Goal: Transaction & Acquisition: Download file/media

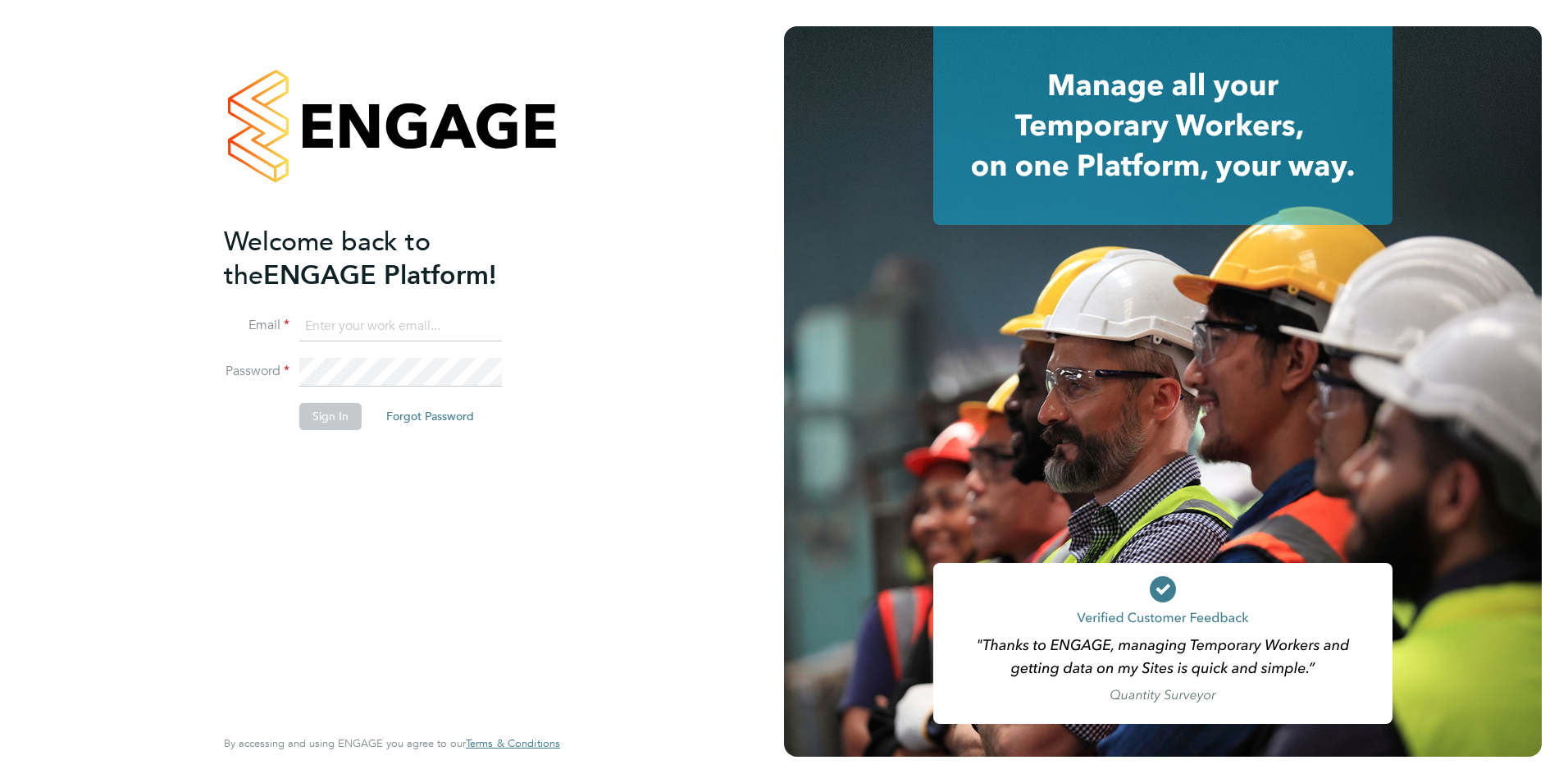
type input "creditcontrol@skilledcareers.co.uk"
click at [333, 416] on button "Sign In" at bounding box center [331, 416] width 63 height 26
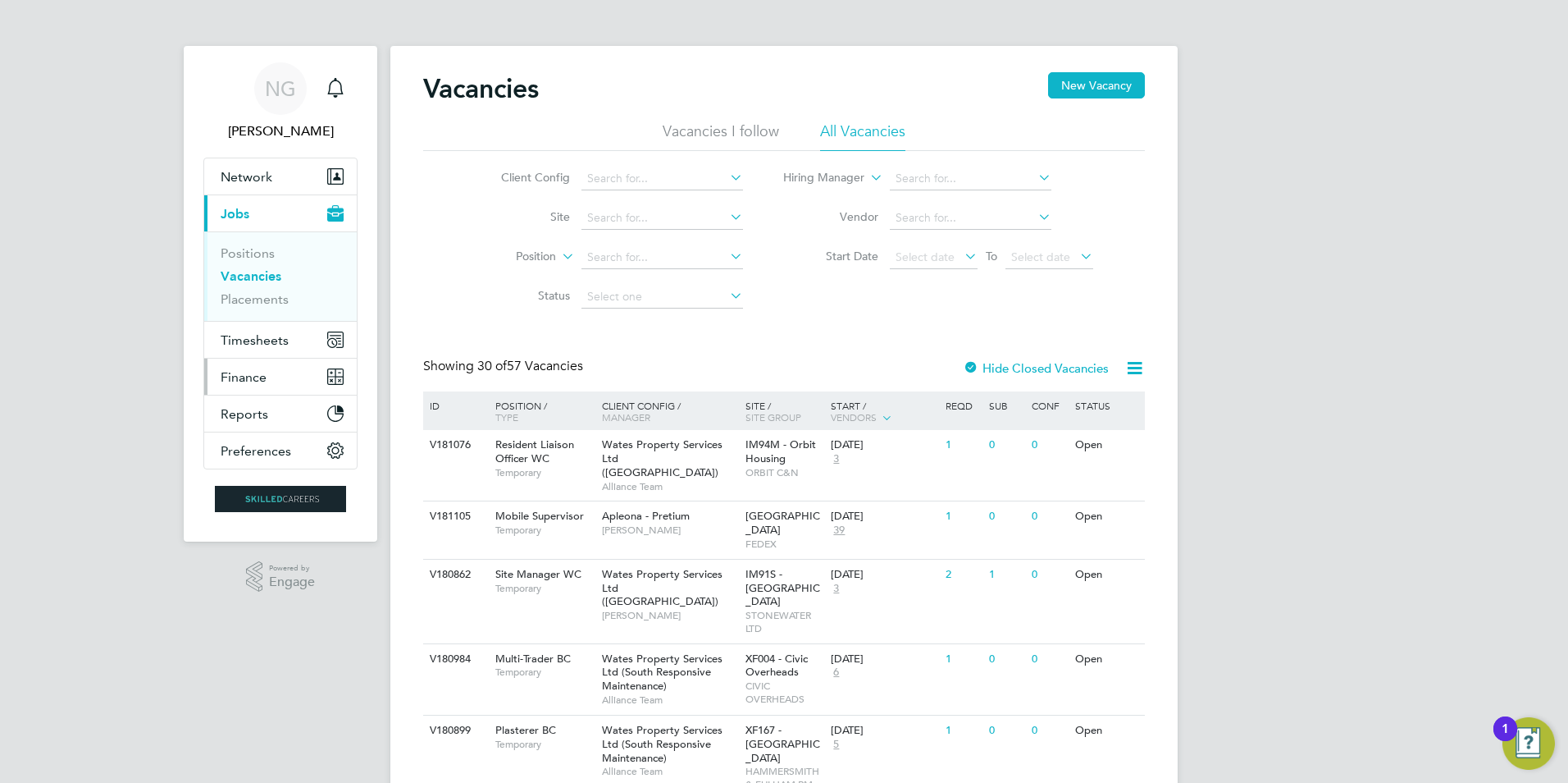
click at [256, 378] on span "Finance" at bounding box center [244, 377] width 46 height 15
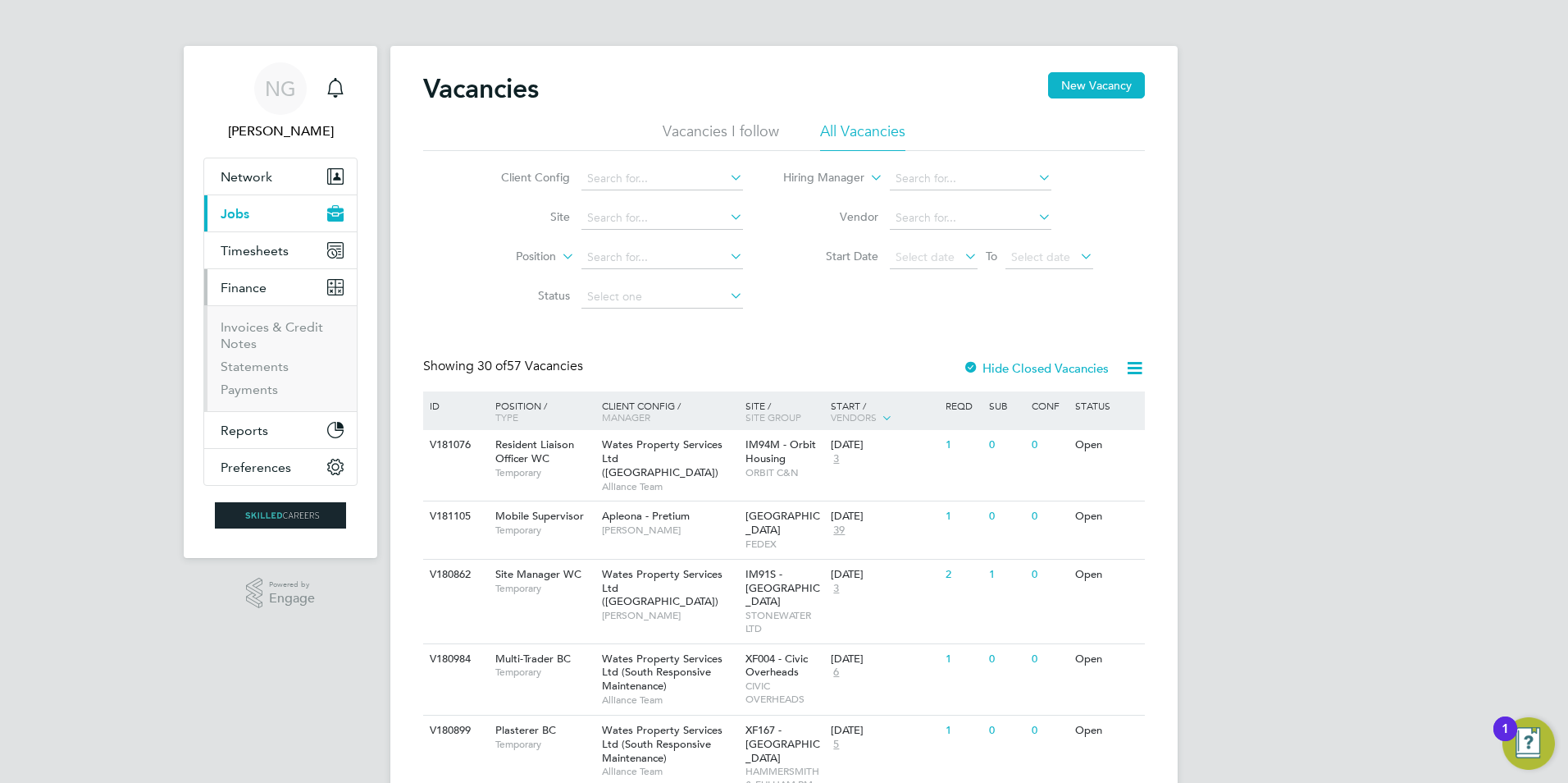
click at [241, 335] on li "Invoices & Credit Notes" at bounding box center [282, 338] width 123 height 40
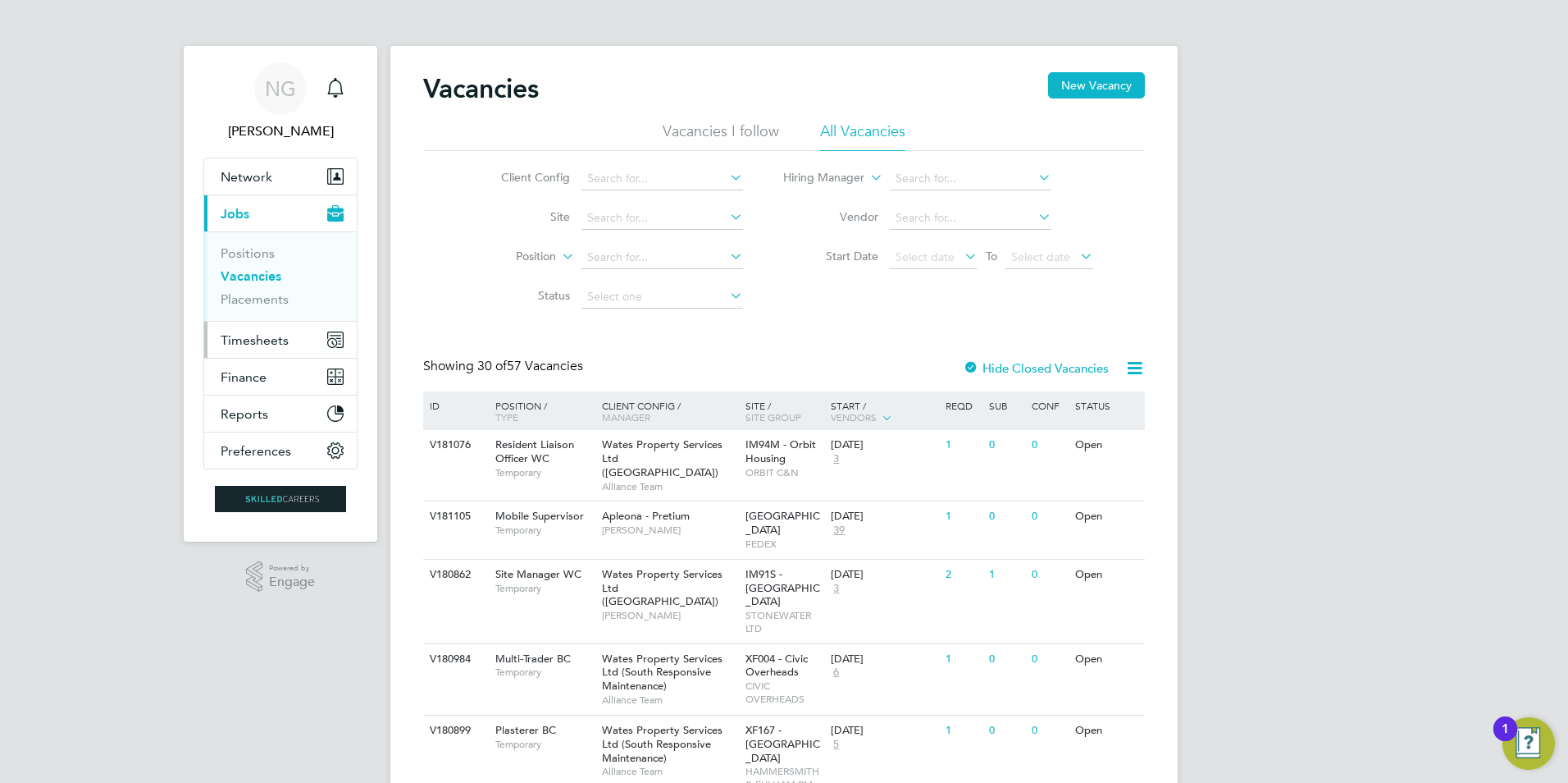
click at [251, 342] on span "Timesheets" at bounding box center [254, 340] width 68 height 15
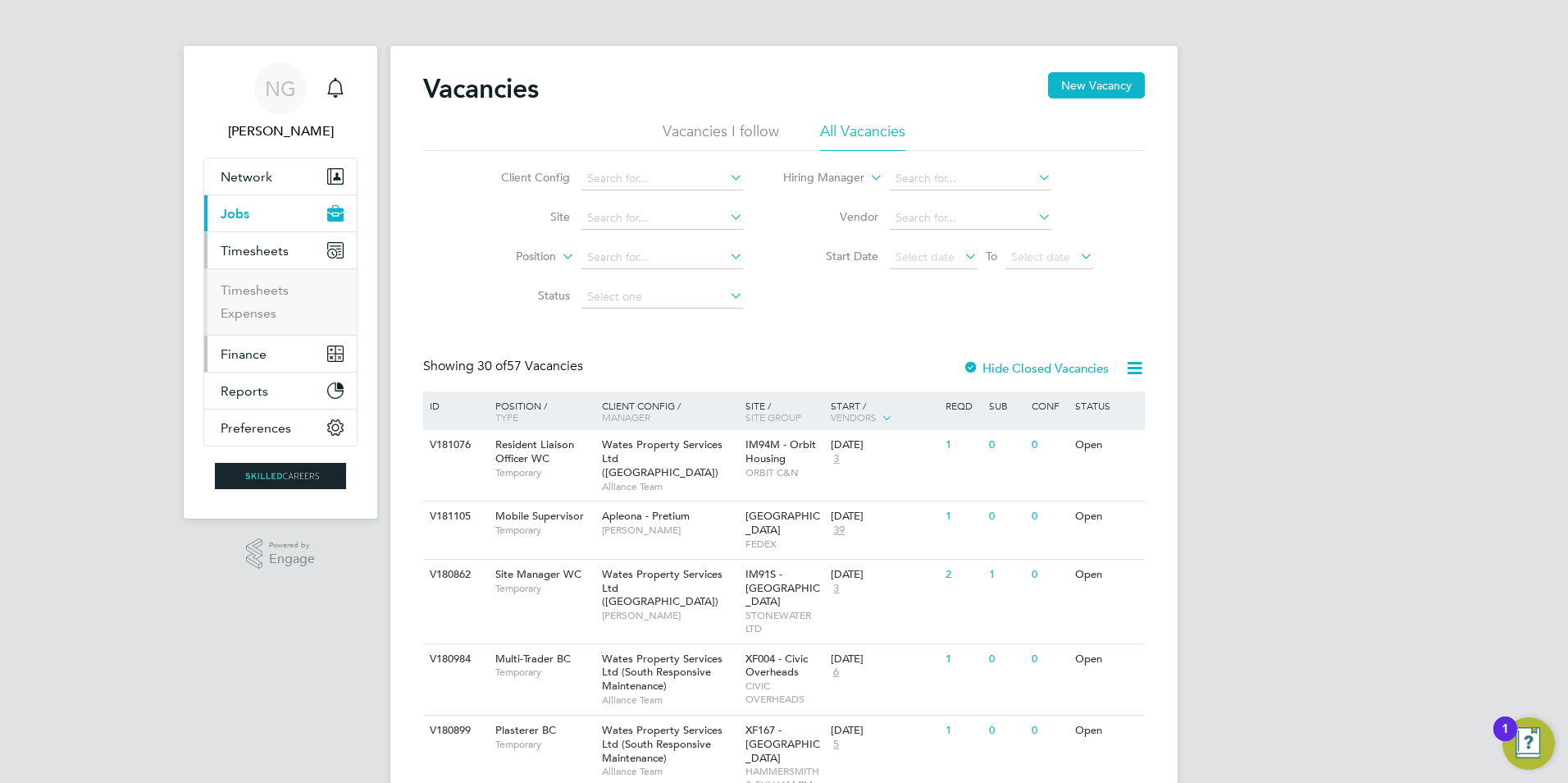
click at [250, 354] on span "Finance" at bounding box center [244, 354] width 46 height 15
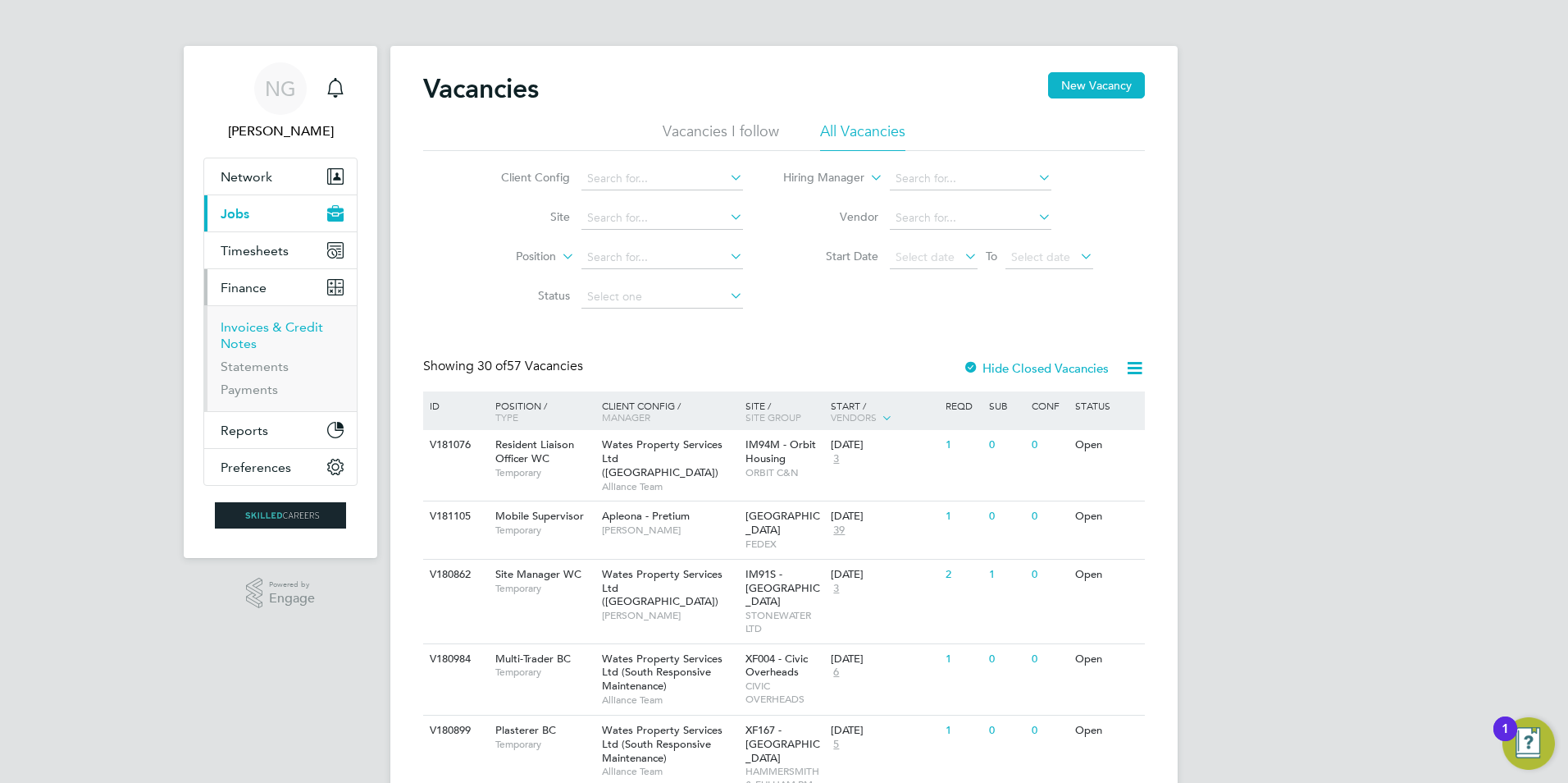
click at [251, 332] on link "Invoices & Credit Notes" at bounding box center [272, 335] width 102 height 32
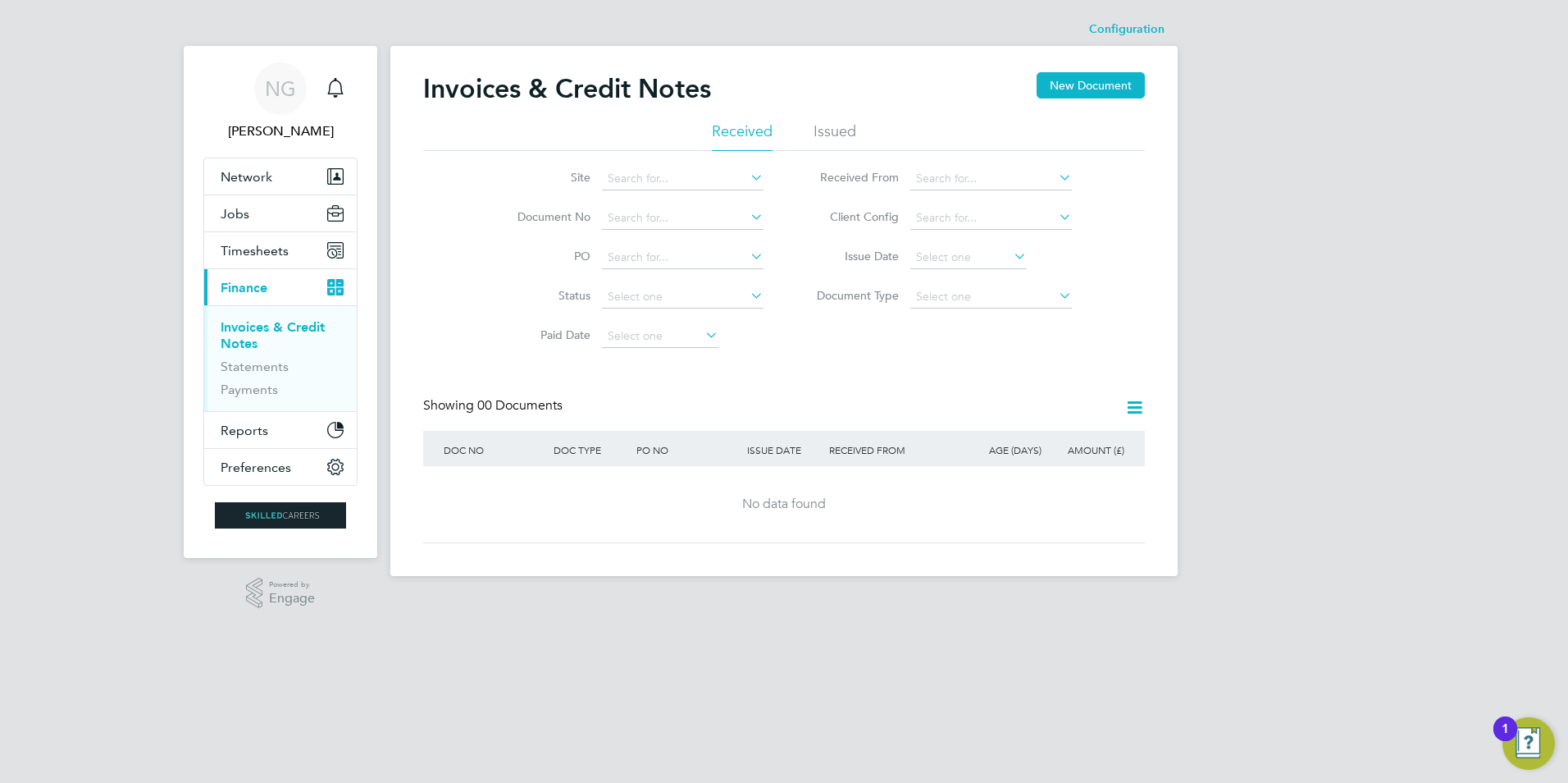
click at [842, 126] on li "Issued" at bounding box center [835, 136] width 42 height 30
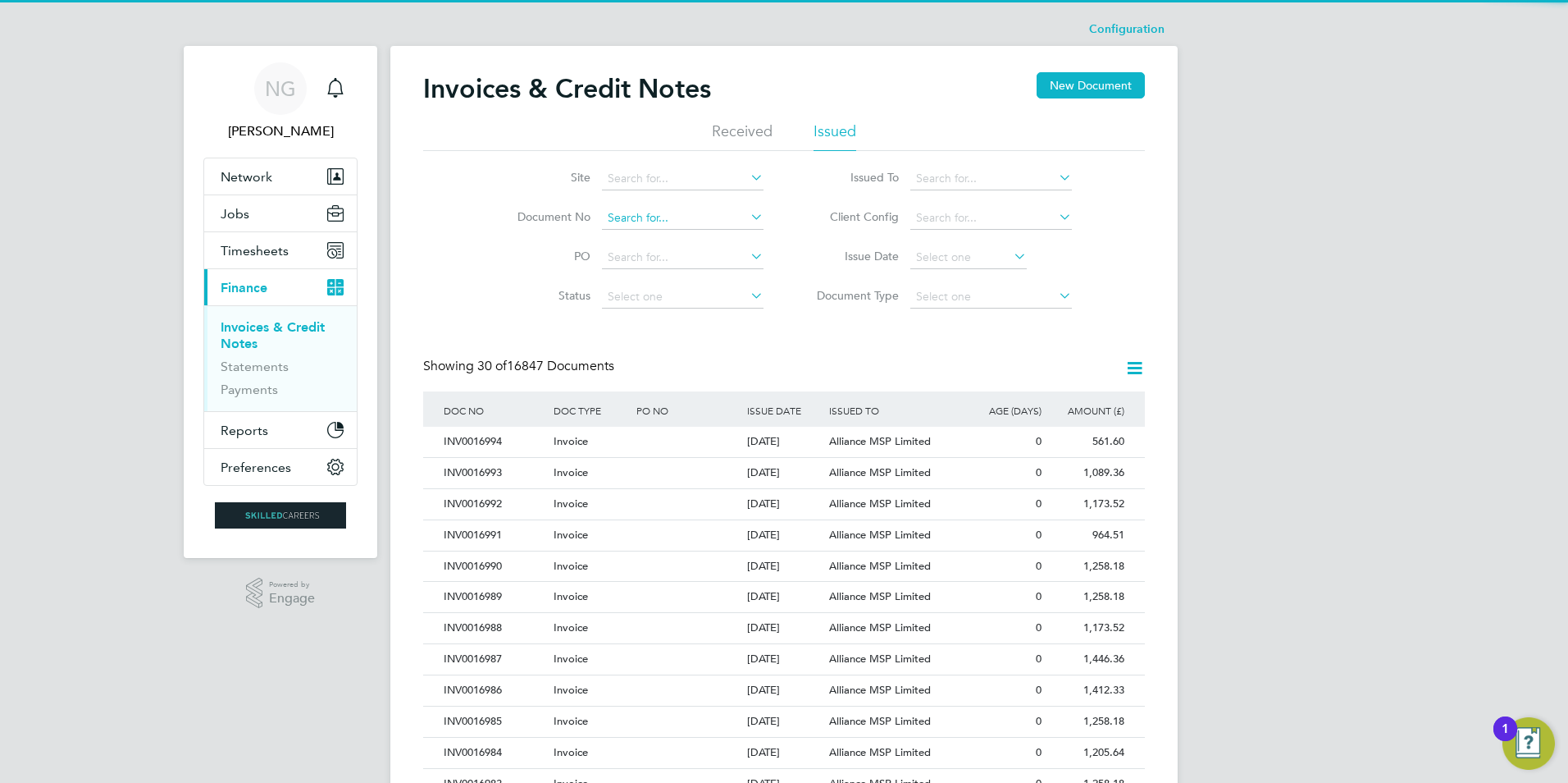
click at [631, 223] on input at bounding box center [683, 218] width 162 height 23
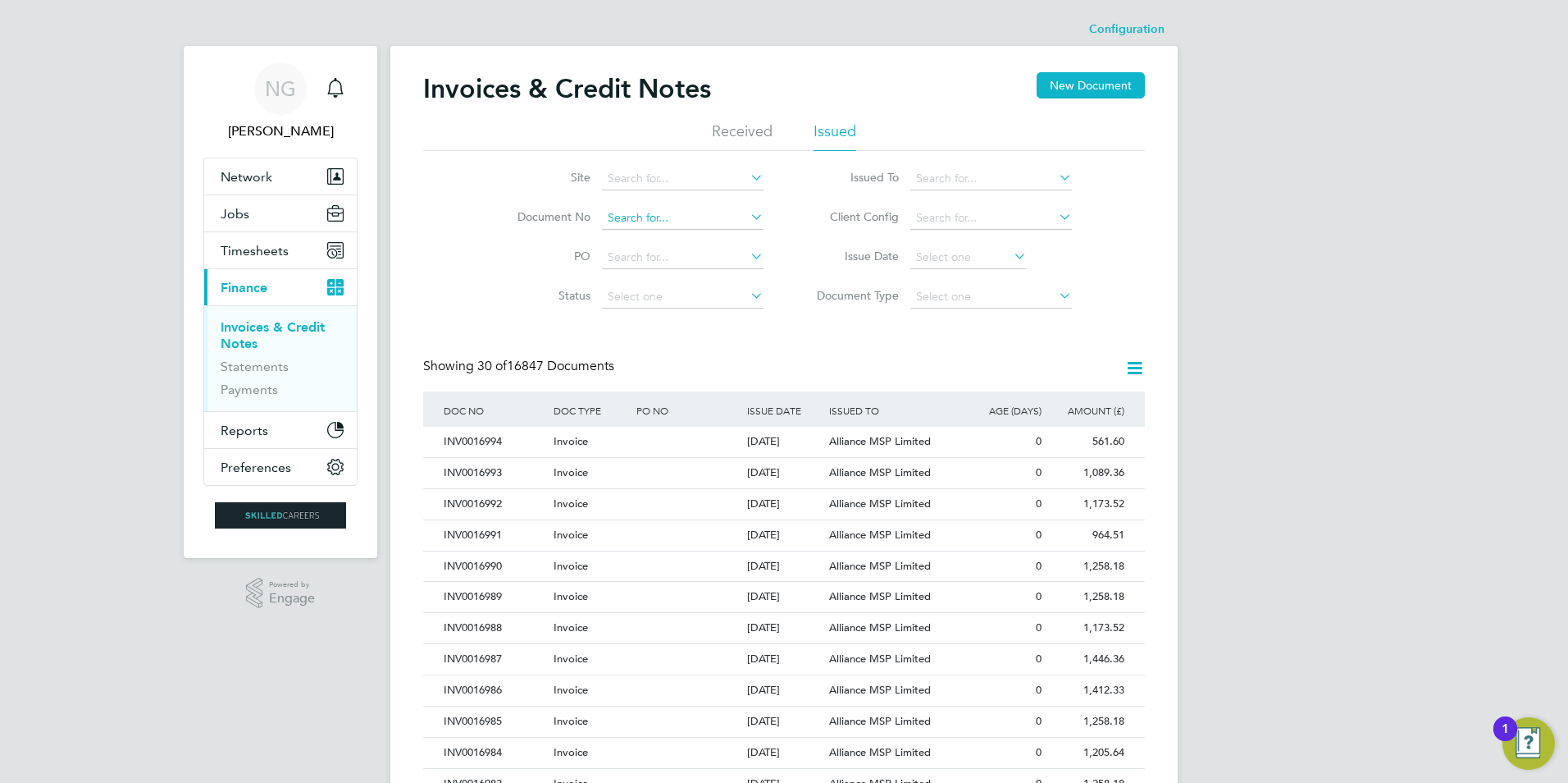
click at [624, 206] on input at bounding box center [683, 218] width 162 height 23
paste input "INV0016050"
type input "INV0016050"
click at [673, 240] on b "INV0016050" at bounding box center [641, 241] width 66 height 14
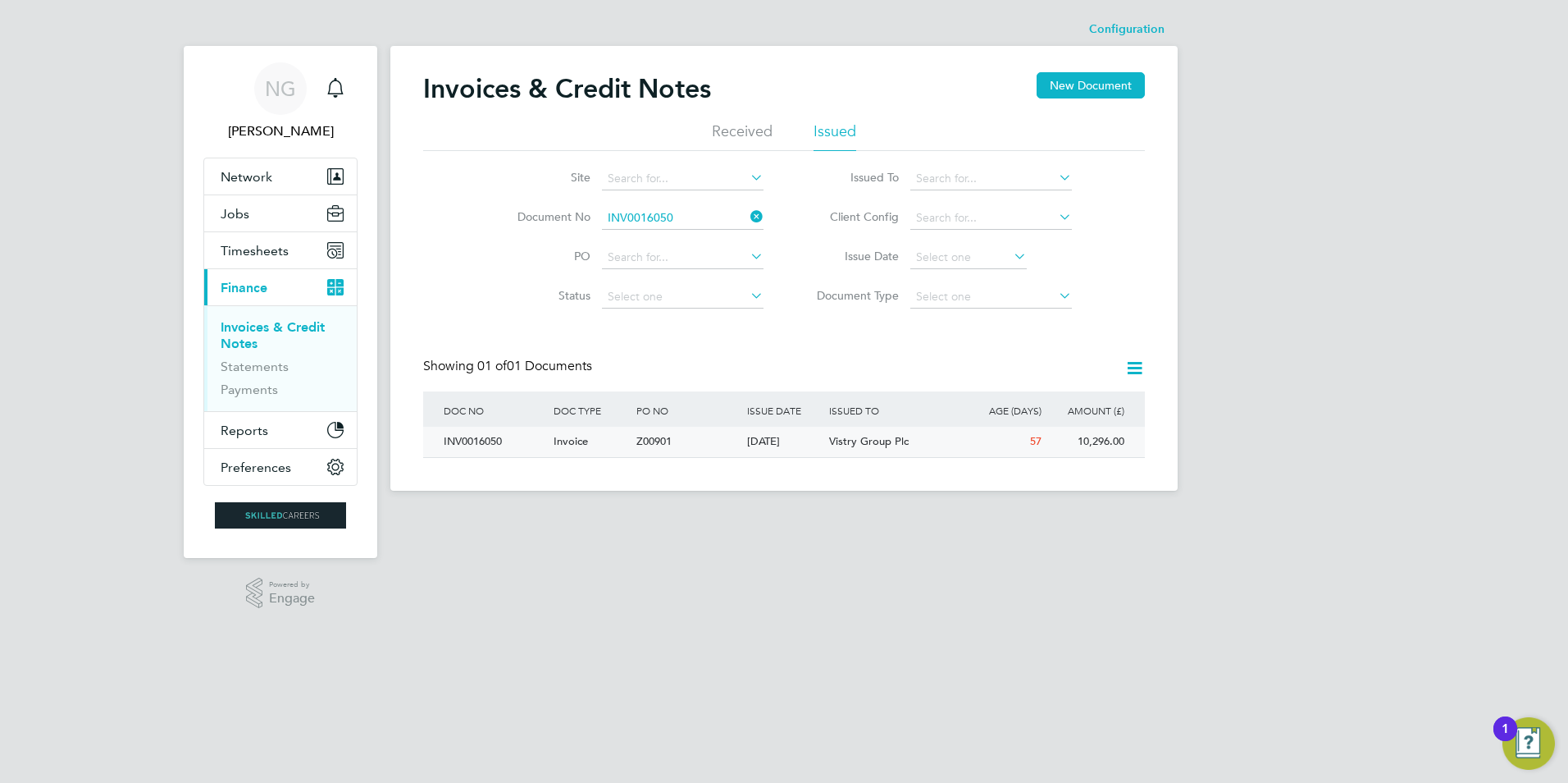
click at [489, 442] on div "INV0016050" at bounding box center [494, 442] width 110 height 30
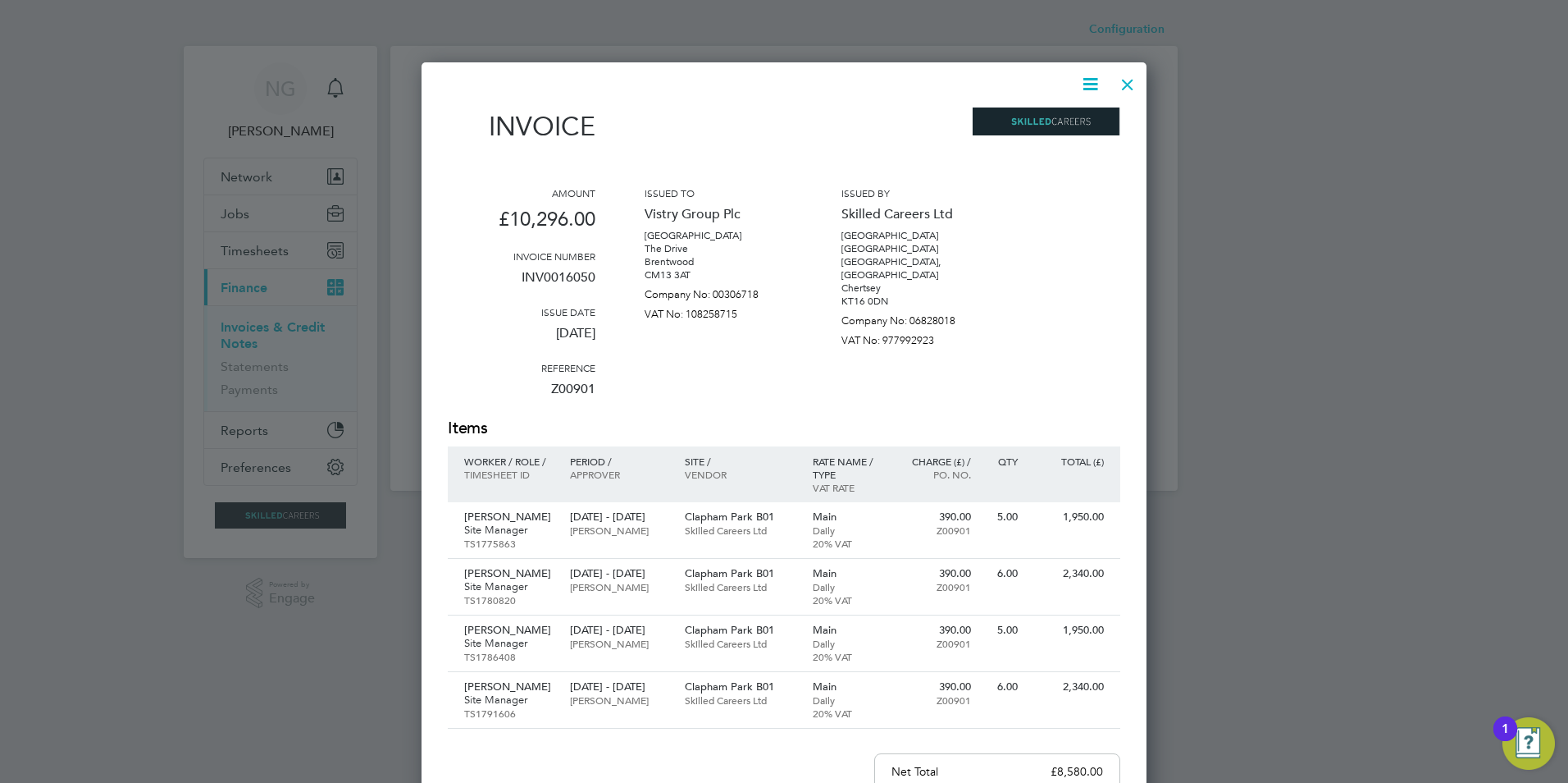
click at [1080, 81] on icon at bounding box center [1090, 84] width 20 height 20
click at [1058, 125] on li "Download Invoice" at bounding box center [1040, 123] width 113 height 23
click at [1129, 79] on div at bounding box center [1128, 80] width 30 height 30
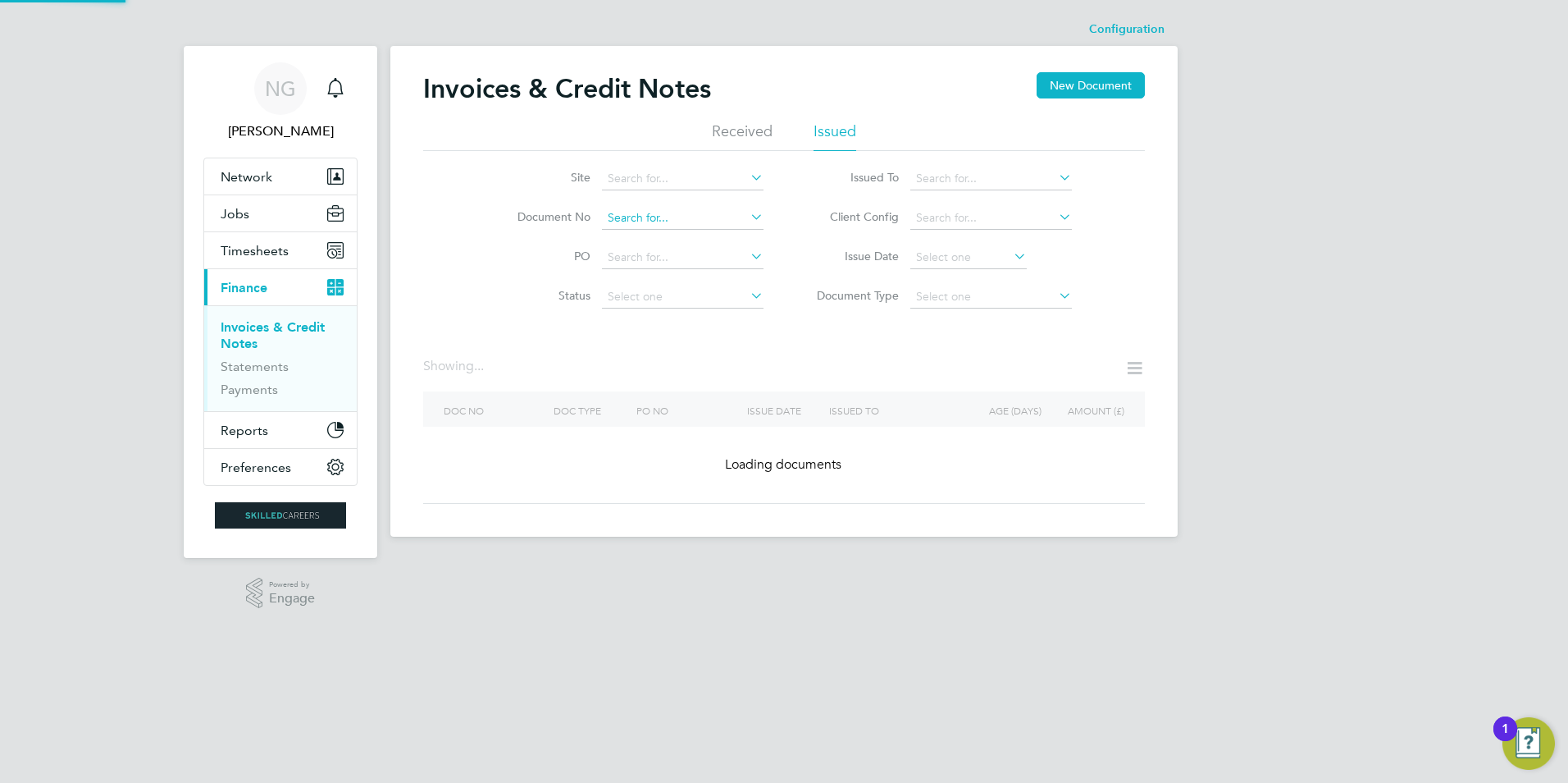
click at [679, 213] on input at bounding box center [683, 218] width 162 height 23
paste input "INV0016051"
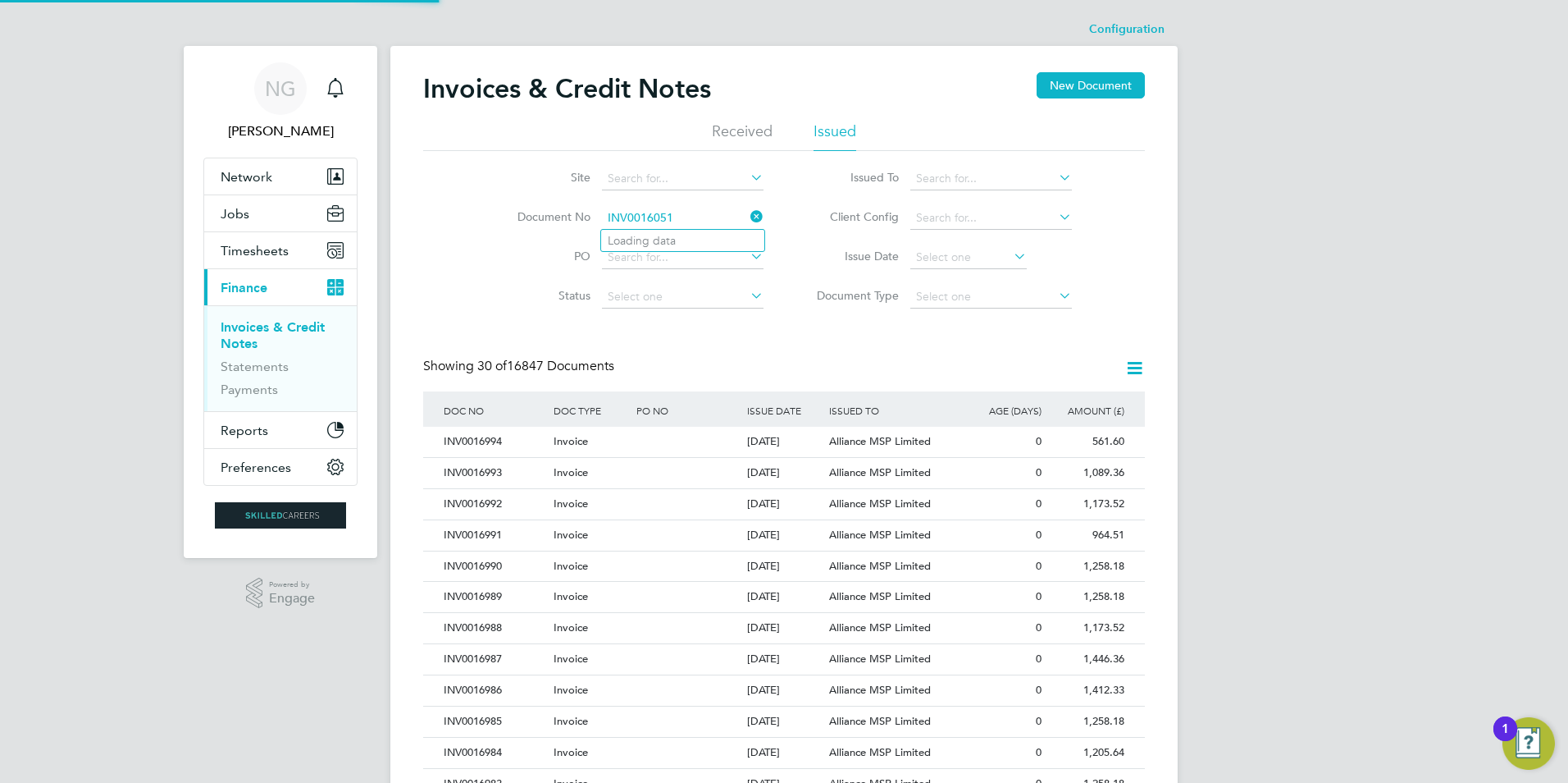
type input "INV0016051"
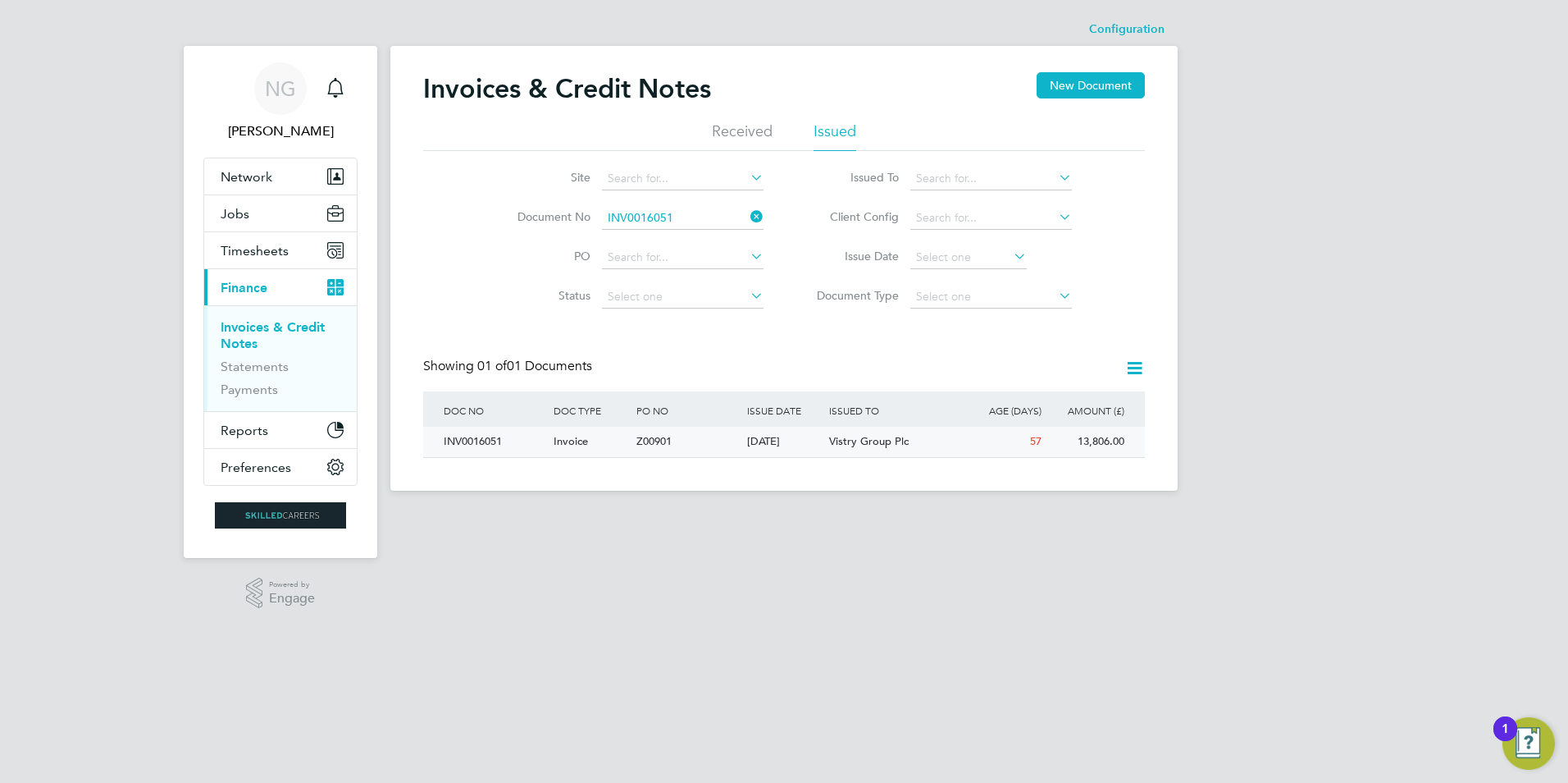
drag, startPoint x: 473, startPoint y: 446, endPoint x: 575, endPoint y: 452, distance: 102.2
click at [477, 446] on div "INV0016051" at bounding box center [494, 442] width 110 height 30
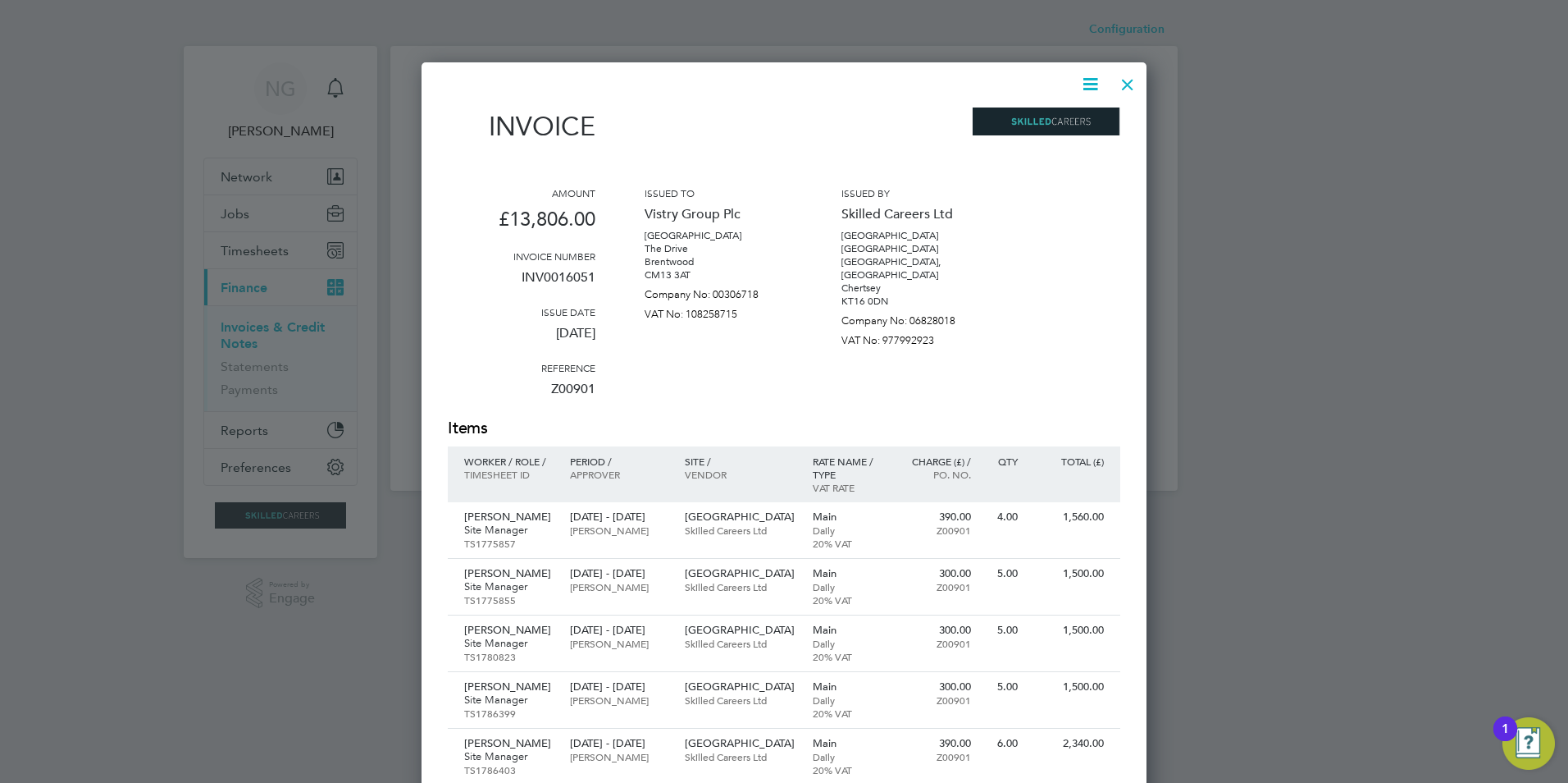
click at [1088, 75] on icon at bounding box center [1090, 84] width 20 height 20
click at [1076, 122] on li "Download Invoice" at bounding box center [1040, 123] width 113 height 23
drag, startPoint x: 1129, startPoint y: 85, endPoint x: 1120, endPoint y: 124, distance: 40.0
click at [1129, 85] on div at bounding box center [1128, 80] width 30 height 30
